Goal: Task Accomplishment & Management: Use online tool/utility

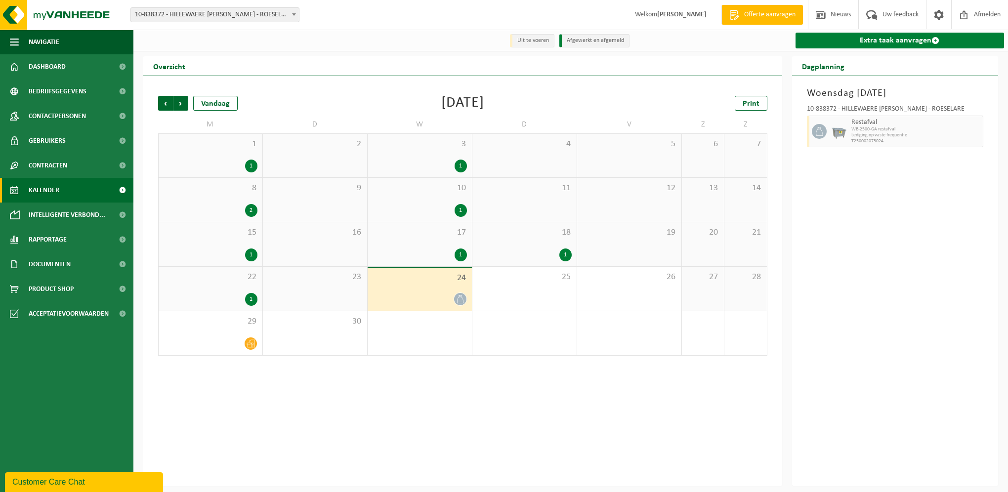
click at [887, 41] on link "Extra taak aanvragen" at bounding box center [899, 41] width 209 height 16
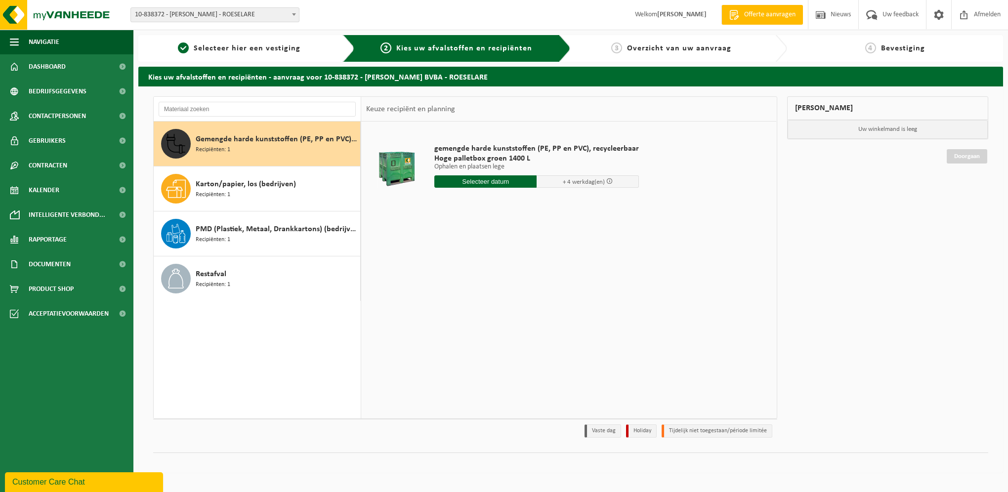
click at [496, 181] on input "text" at bounding box center [485, 181] width 102 height 12
click at [496, 285] on div "25" at bounding box center [495, 285] width 17 height 16
type input "Van 2025-09-25"
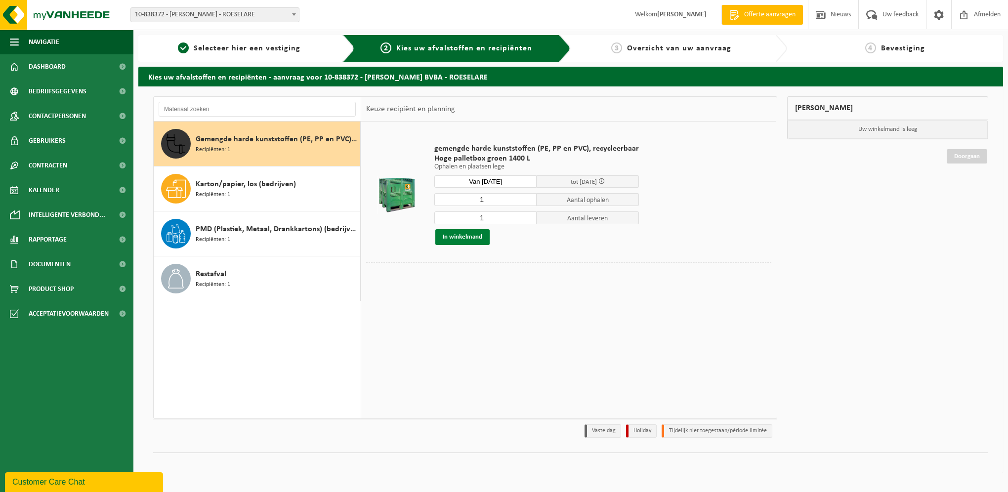
click at [463, 236] on button "In winkelmand" at bounding box center [462, 237] width 54 height 16
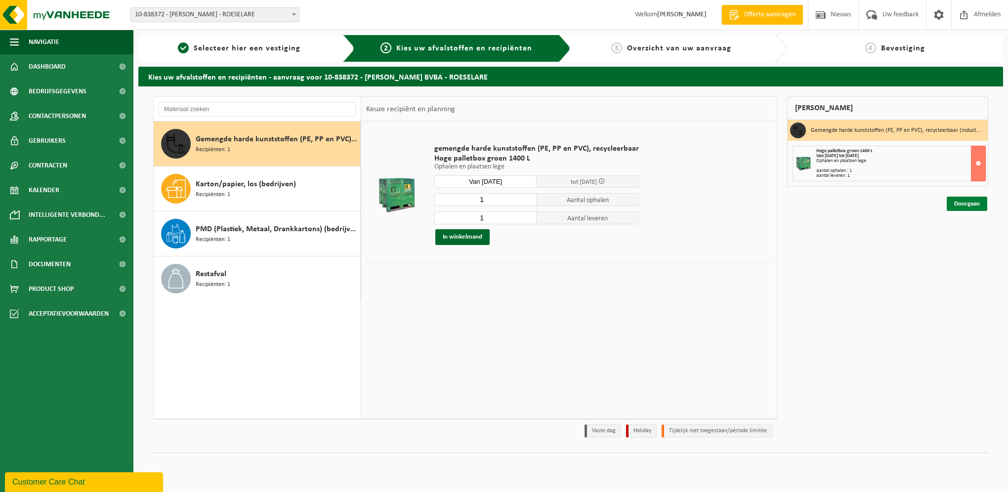
click at [970, 204] on link "Doorgaan" at bounding box center [966, 204] width 41 height 14
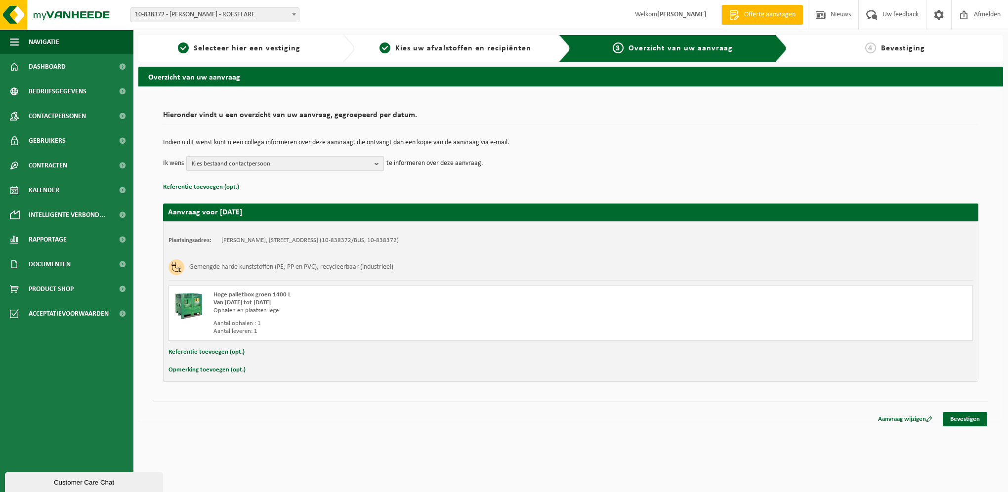
click at [376, 162] on b "button" at bounding box center [378, 164] width 9 height 14
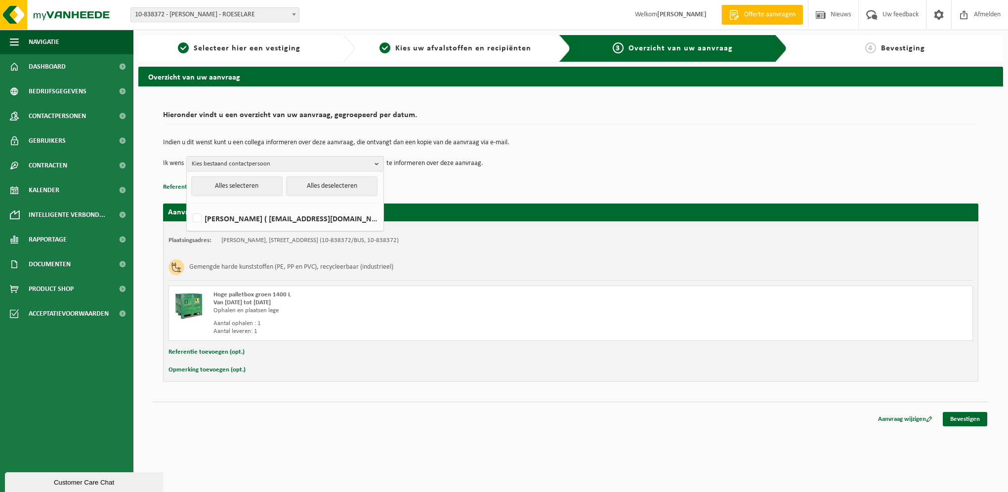
click at [765, 425] on div "Overzicht van uw aanvraag Hieronder vindt u een overzicht van uw aanvraag, gegr…" at bounding box center [570, 247] width 874 height 360
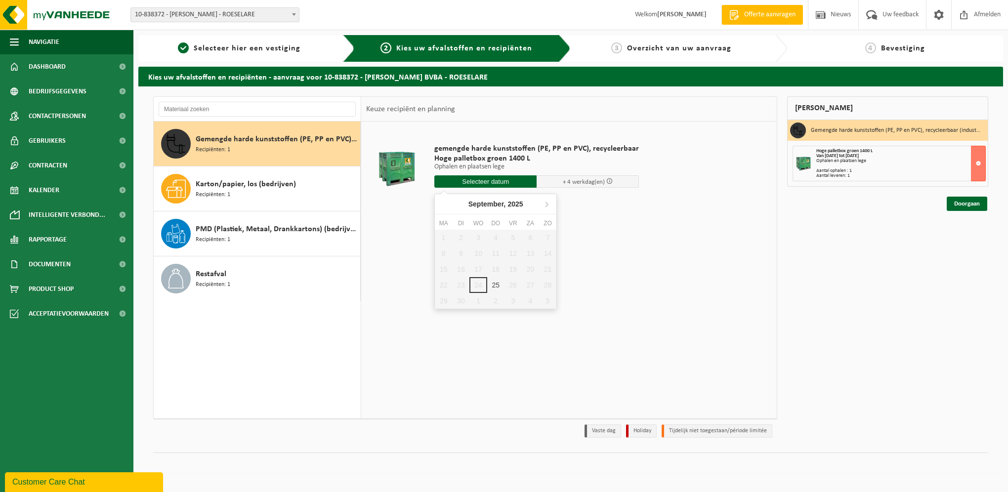
click at [494, 182] on input "text" at bounding box center [485, 181] width 102 height 12
click at [547, 203] on icon at bounding box center [546, 204] width 16 height 16
click at [496, 234] on div "2" at bounding box center [495, 238] width 17 height 16
type input "Van 2025-10-02"
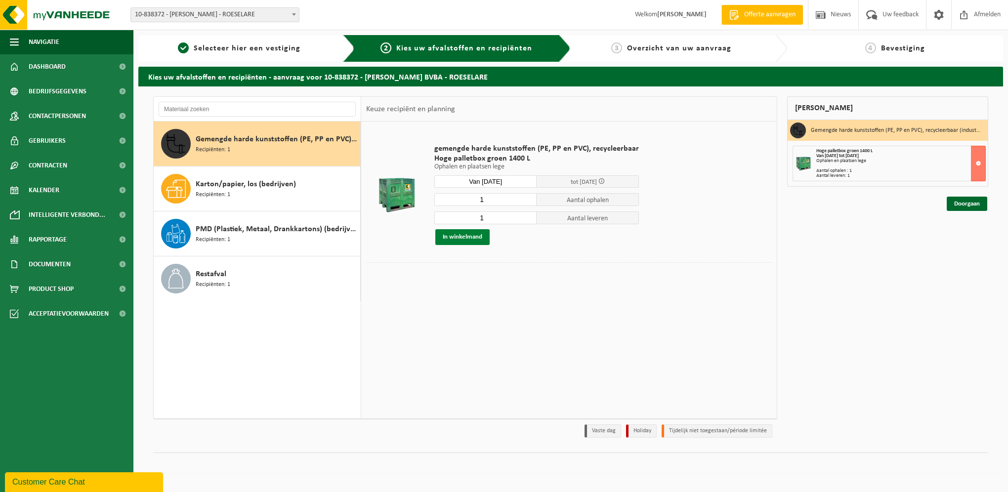
click at [474, 237] on button "In winkelmand" at bounding box center [462, 237] width 54 height 16
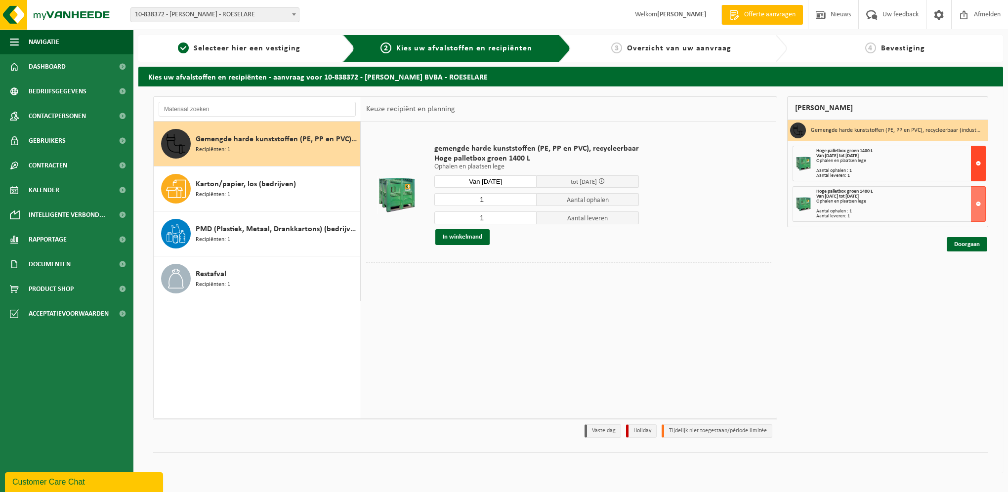
click at [977, 163] on button at bounding box center [978, 164] width 15 height 36
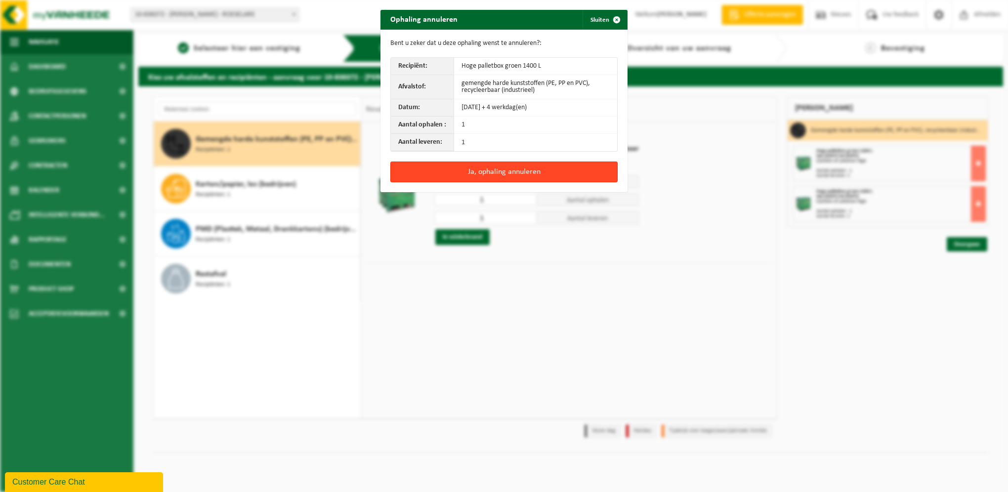
click at [520, 170] on button "Ja, ophaling annuleren" at bounding box center [503, 172] width 227 height 21
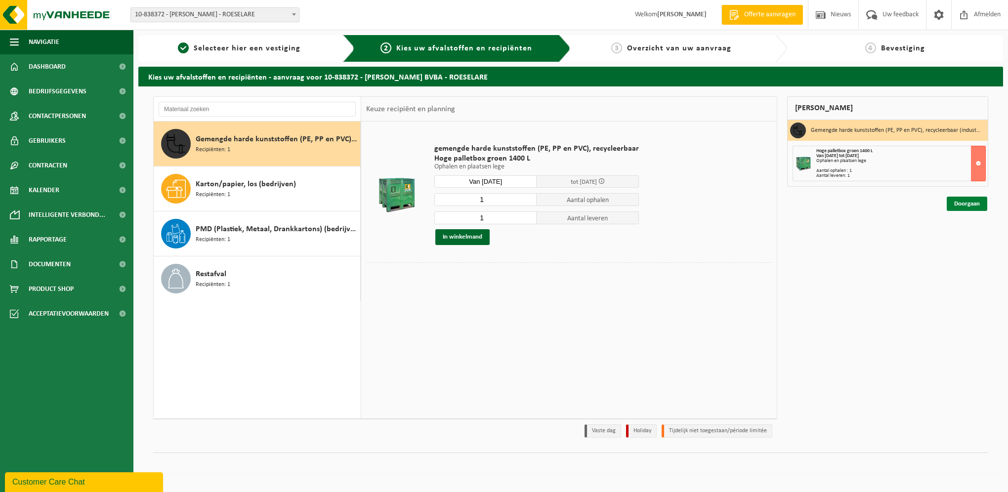
click at [961, 202] on link "Doorgaan" at bounding box center [966, 204] width 41 height 14
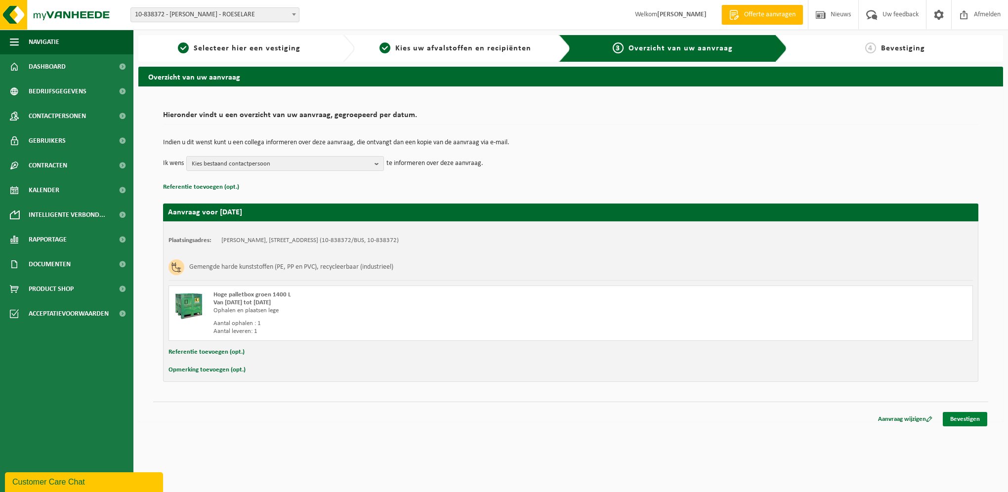
click at [961, 418] on link "Bevestigen" at bounding box center [964, 419] width 44 height 14
